Goal: Find specific page/section: Find specific page/section

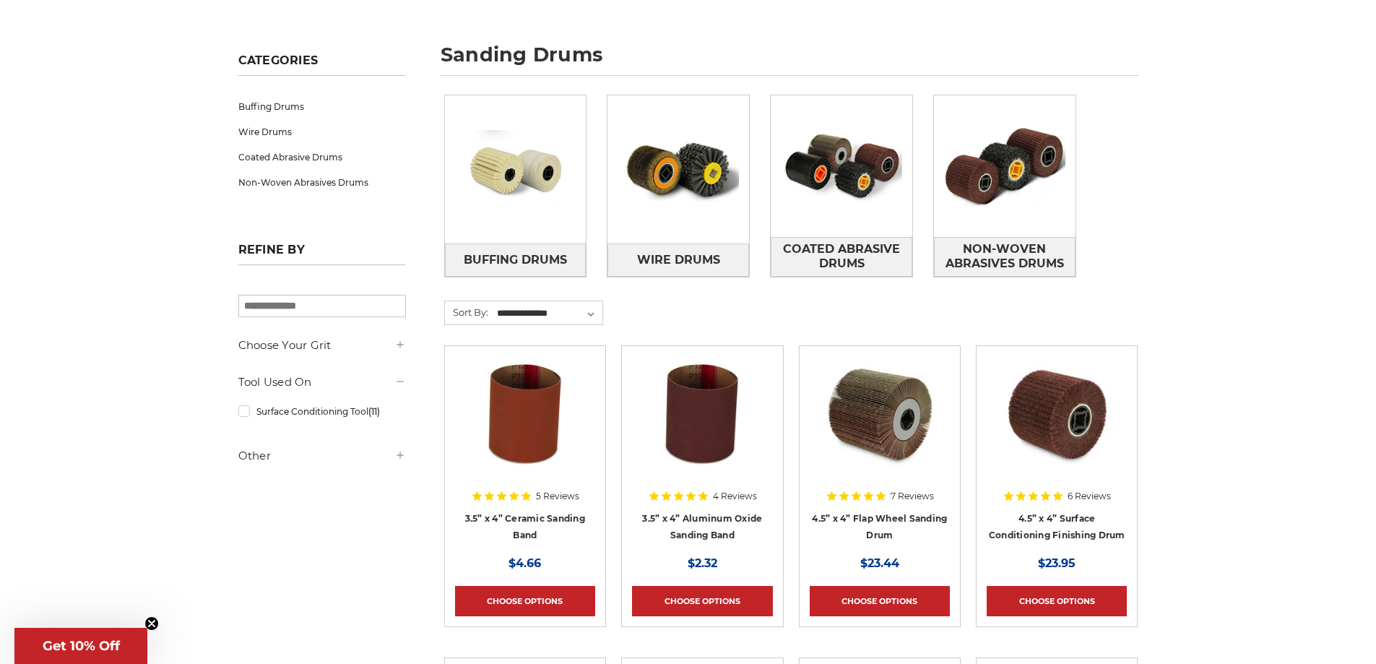
scroll to position [193, 0]
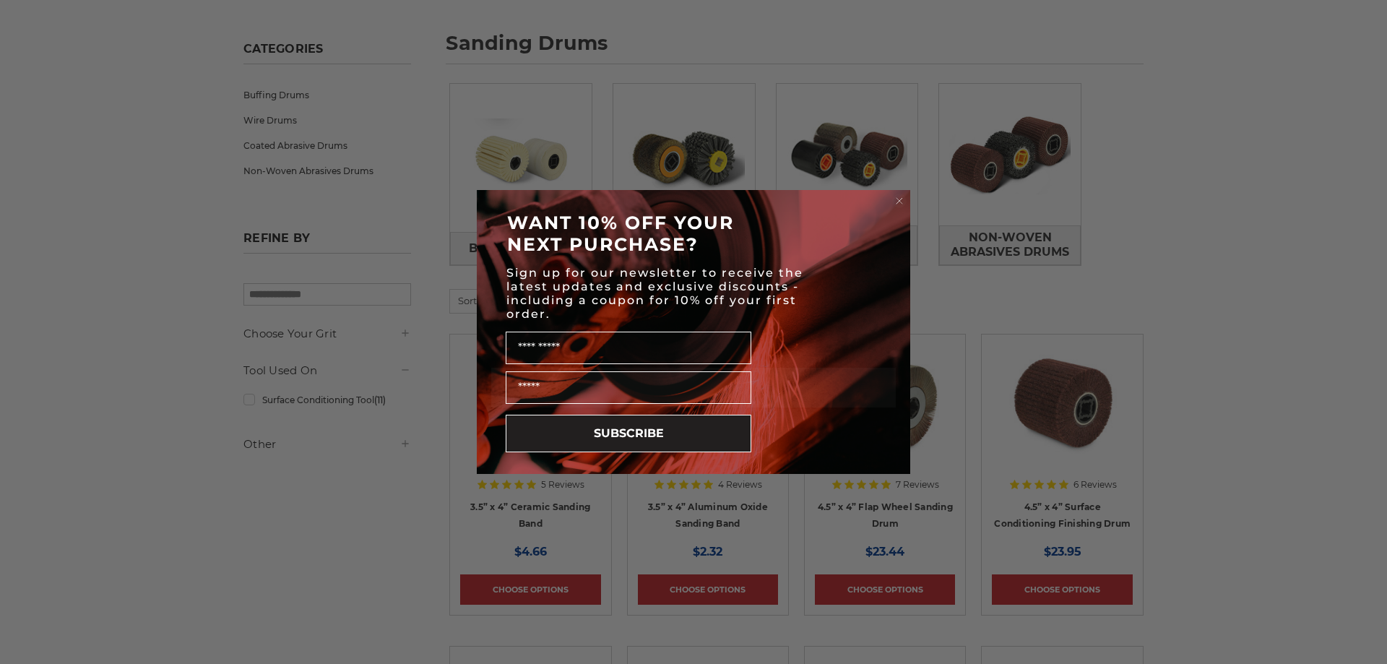
click at [902, 200] on circle "Close dialog" at bounding box center [900, 201] width 14 height 14
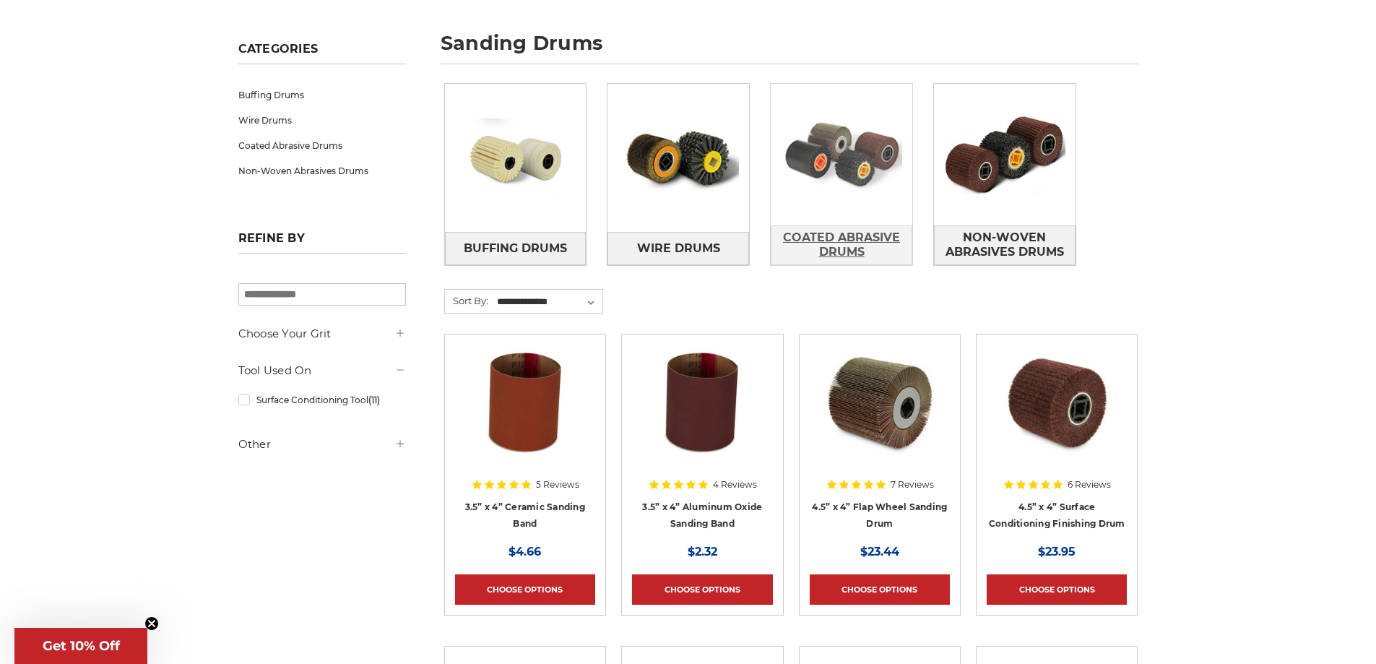
click at [862, 232] on span "Coated Abrasive Drums" at bounding box center [841, 244] width 140 height 39
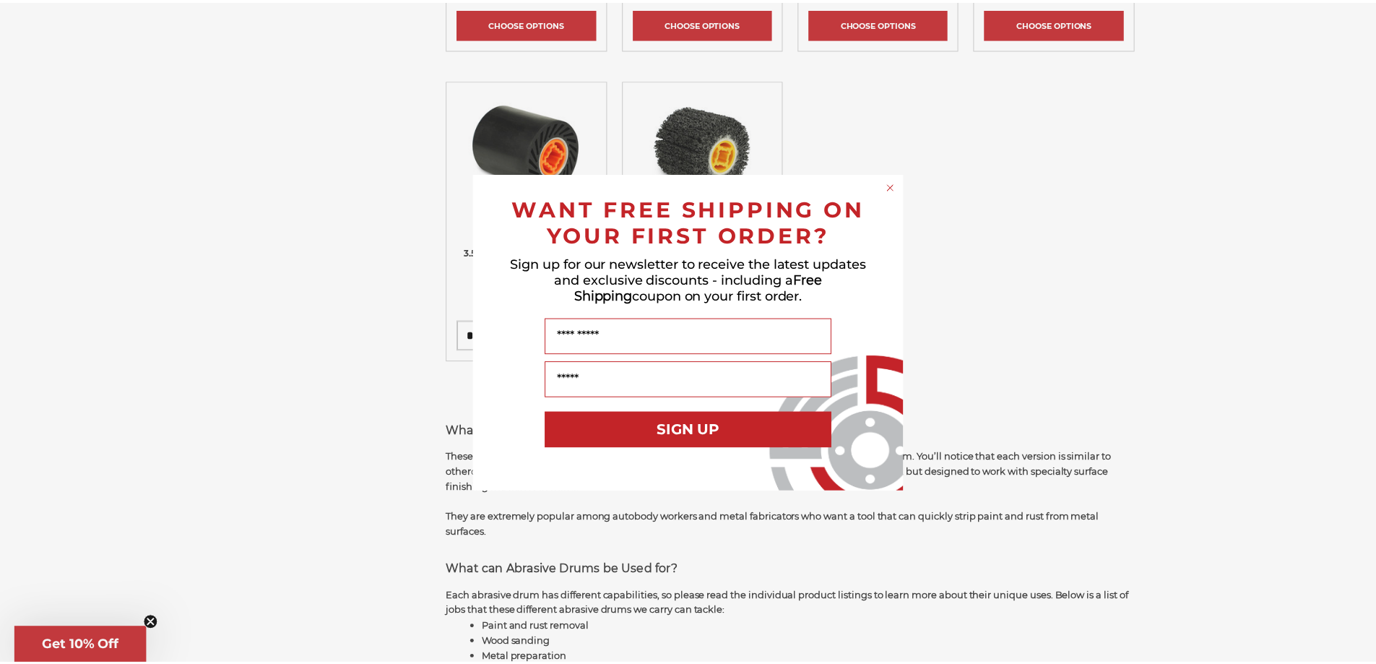
scroll to position [554, 0]
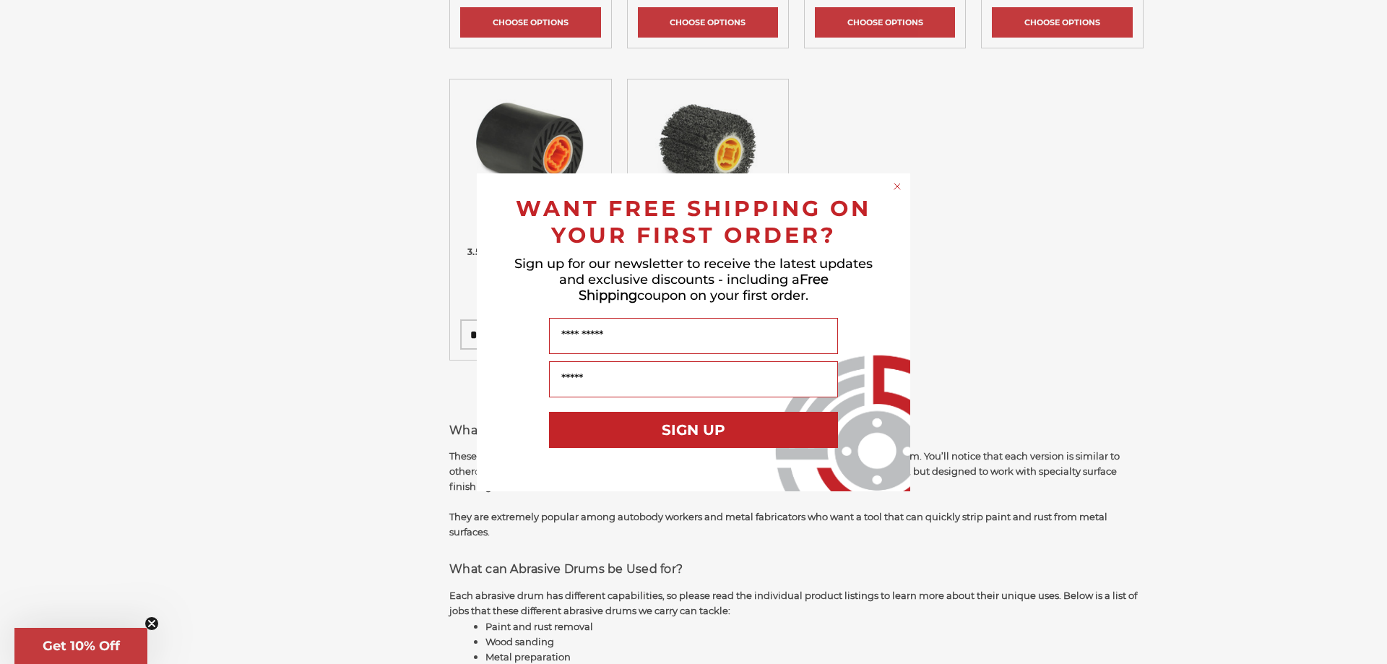
click at [896, 187] on icon "Close dialog" at bounding box center [897, 186] width 6 height 6
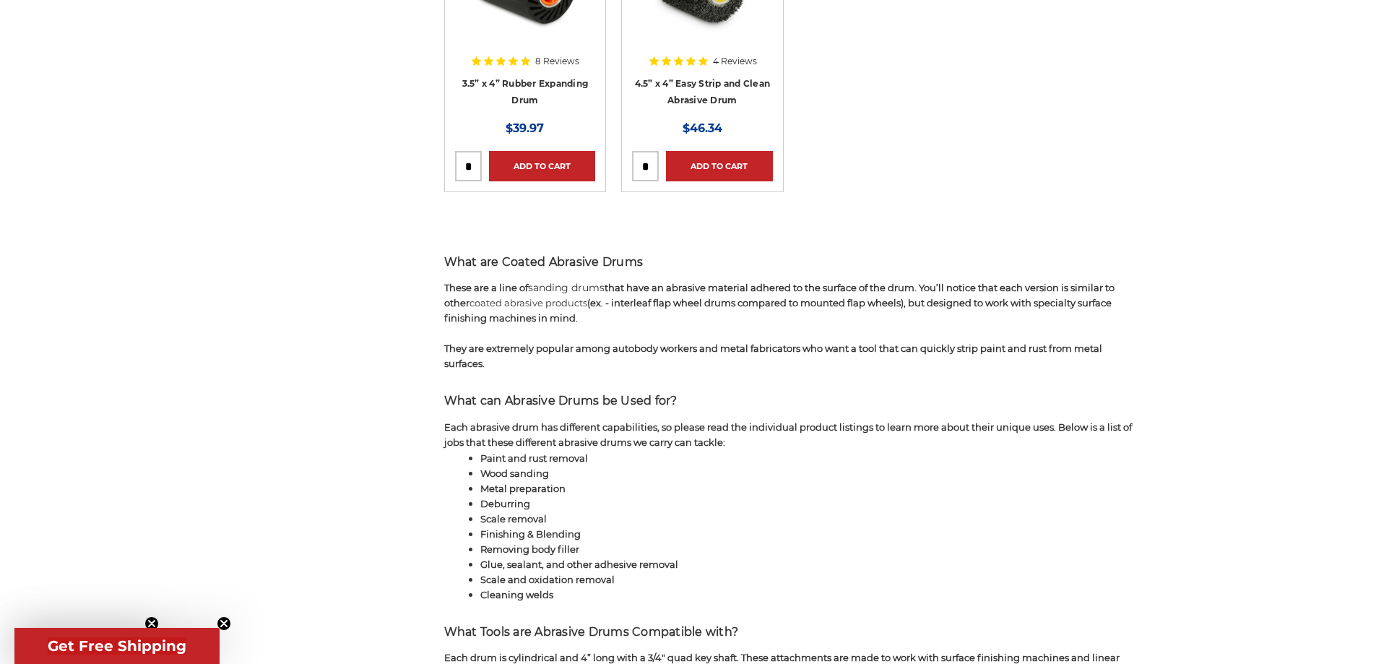
scroll to position [746, 0]
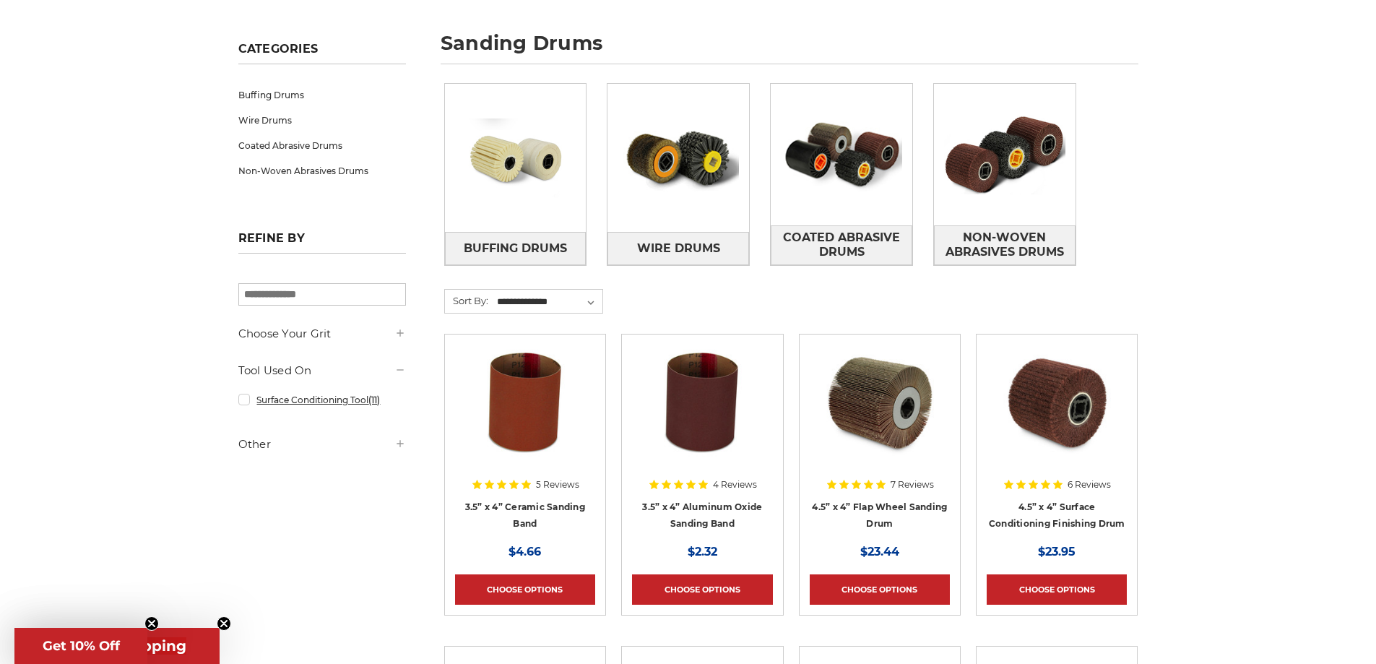
click at [300, 400] on link "Surface Conditioning Tool (11)" at bounding box center [322, 399] width 168 height 25
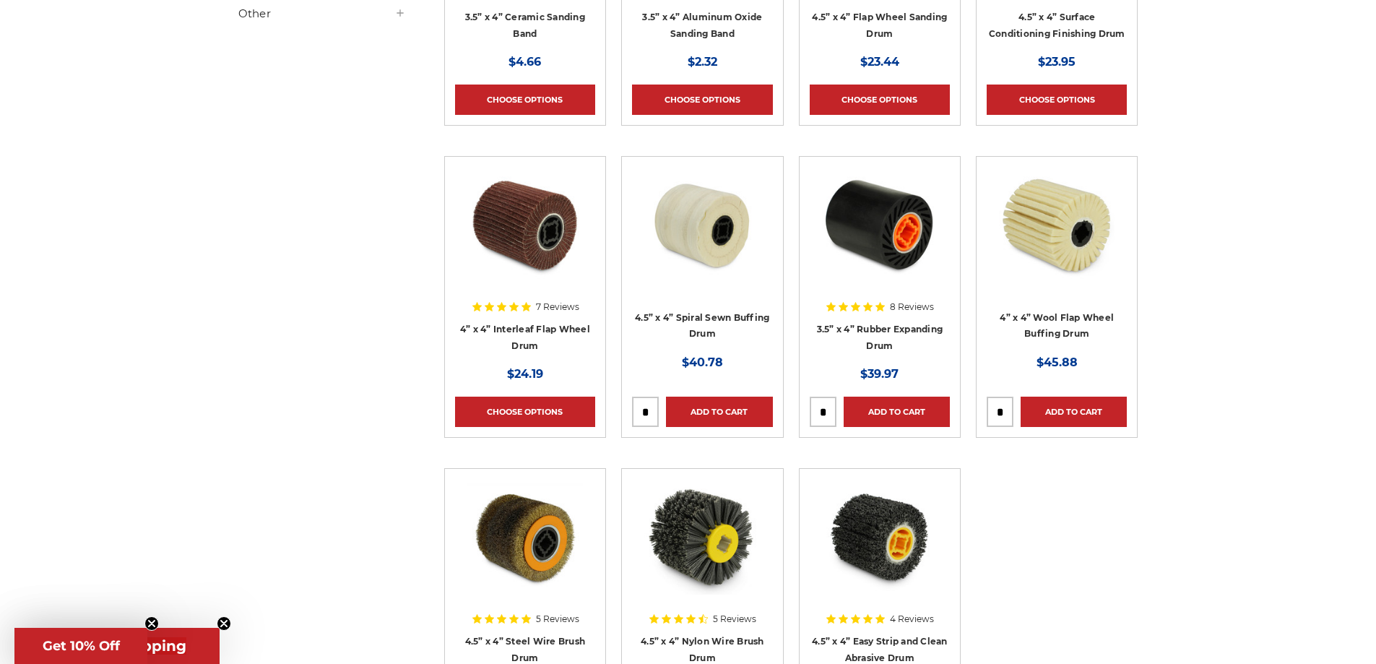
scroll to position [482, 0]
